Goal: Task Accomplishment & Management: Complete application form

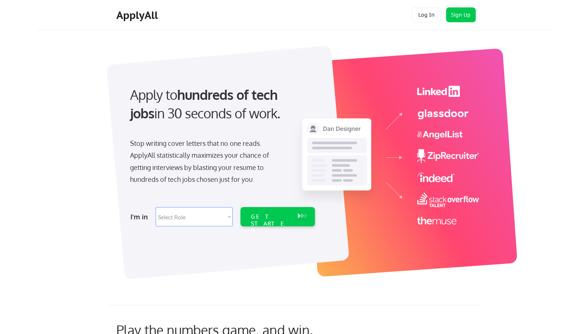
click at [193, 220] on select "Select Role Software Engineering Product Management Customer Success Sales UI/U…" at bounding box center [194, 216] width 77 height 19
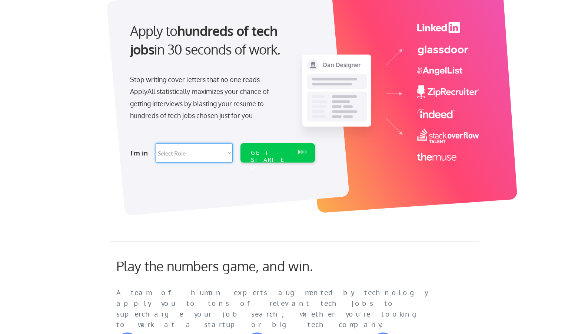
scroll to position [74, 0]
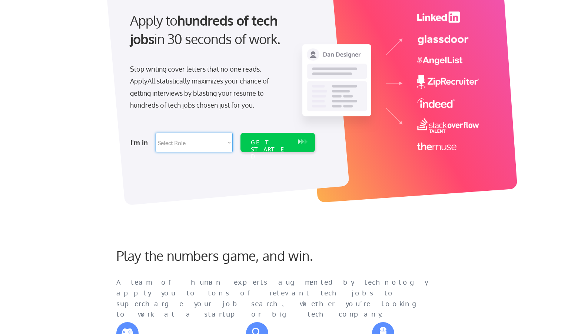
click at [186, 142] on select "Select Role Software Engineering Product Management Customer Success Sales UI/U…" at bounding box center [194, 142] width 77 height 19
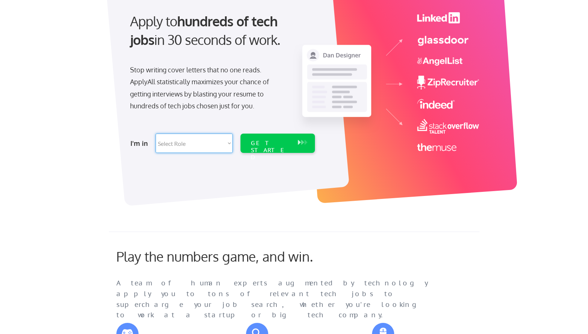
scroll to position [0, 0]
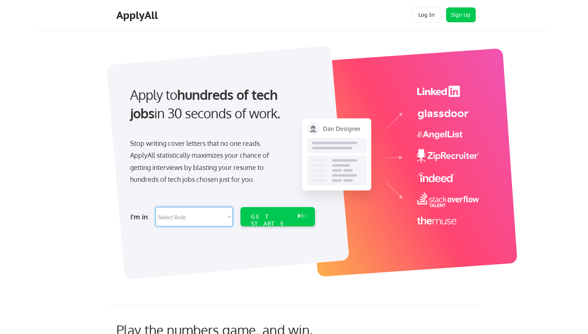
click at [200, 216] on select "Select Role Software Engineering Product Management Customer Success Sales UI/U…" at bounding box center [194, 216] width 77 height 19
select select ""tech_finance_biz_ops_cos""
click at [156, 207] on select "Select Role Software Engineering Product Management Customer Success Sales UI/U…" at bounding box center [194, 216] width 77 height 19
select select ""tech_finance_biz_ops_cos""
click at [288, 215] on div "GET STARTED" at bounding box center [271, 223] width 40 height 21
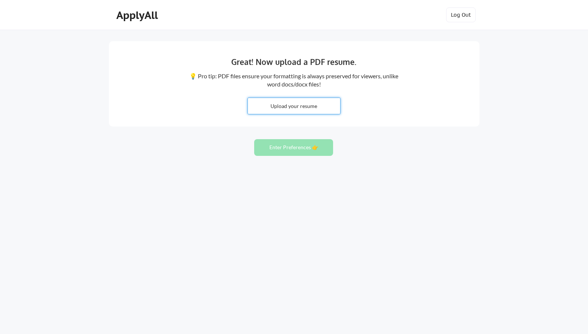
click at [298, 103] on input "file" at bounding box center [294, 106] width 92 height 16
type input "C:\fakepath\StephanieCicatiello_Resume.docx"
click at [307, 149] on button "Enter Preferences 👉" at bounding box center [293, 147] width 79 height 17
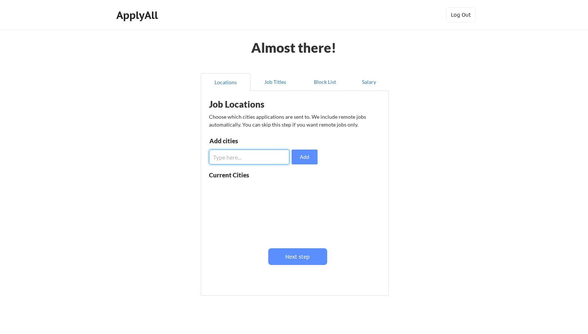
click at [229, 162] on input "input" at bounding box center [249, 156] width 80 height 15
type input "[GEOGRAPHIC_DATA]"
click at [315, 156] on button "Add" at bounding box center [305, 156] width 26 height 15
click at [264, 150] on input "input" at bounding box center [249, 156] width 80 height 15
click at [292, 258] on button "Next step" at bounding box center [297, 256] width 59 height 17
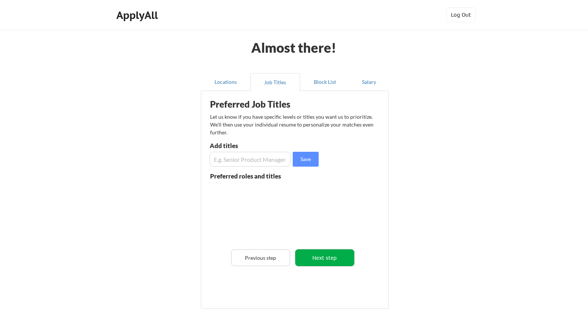
click at [314, 255] on button "Next step" at bounding box center [324, 257] width 59 height 17
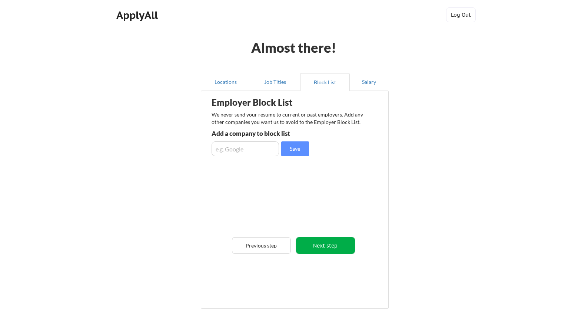
click at [312, 248] on button "Next step" at bounding box center [325, 245] width 59 height 17
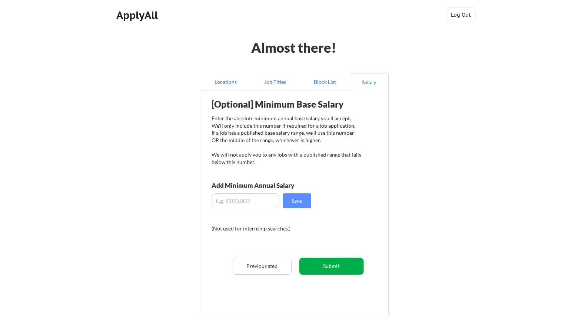
click at [322, 266] on button "Submit" at bounding box center [331, 266] width 64 height 17
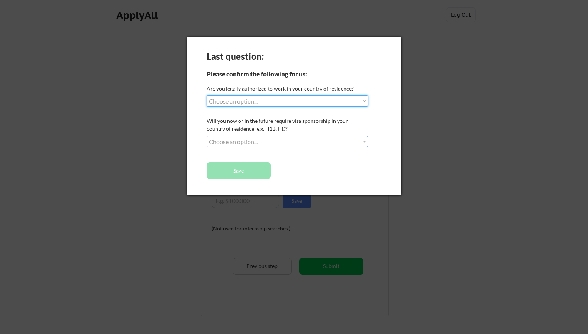
click at [258, 103] on select "Choose an option... Yes, I am a US Citizen Yes, I am a Canadian Citizen Yes, I …" at bounding box center [287, 100] width 161 height 11
select select ""yes__i_am_a_us_citizen""
click at [207, 95] on select "Choose an option... Yes, I am a US Citizen Yes, I am a Canadian Citizen Yes, I …" at bounding box center [287, 100] width 161 height 11
click at [239, 142] on select "Choose an option... No, I will not need sponsorship Yes, I will need sponsorship" at bounding box center [287, 141] width 161 height 11
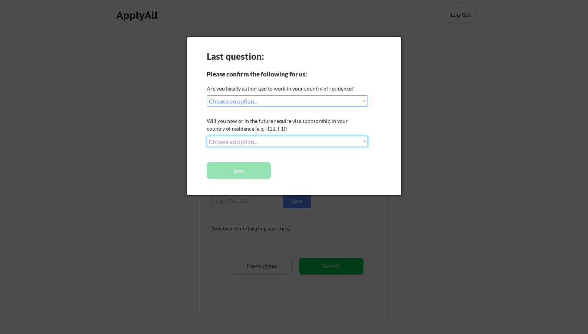
select select ""no__i_will_not_need_sponsorship""
click at [207, 136] on select "Choose an option... No, I will not need sponsorship Yes, I will need sponsorship" at bounding box center [287, 141] width 161 height 11
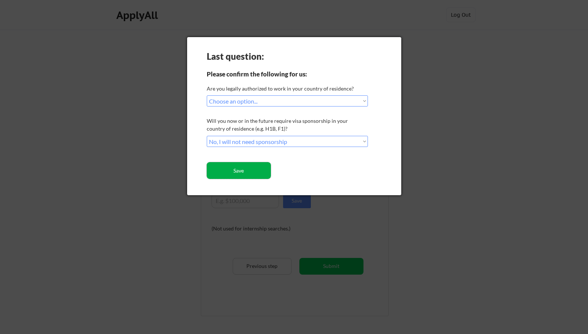
click at [245, 168] on button "Save" at bounding box center [239, 170] width 64 height 17
